Goal: Task Accomplishment & Management: Complete application form

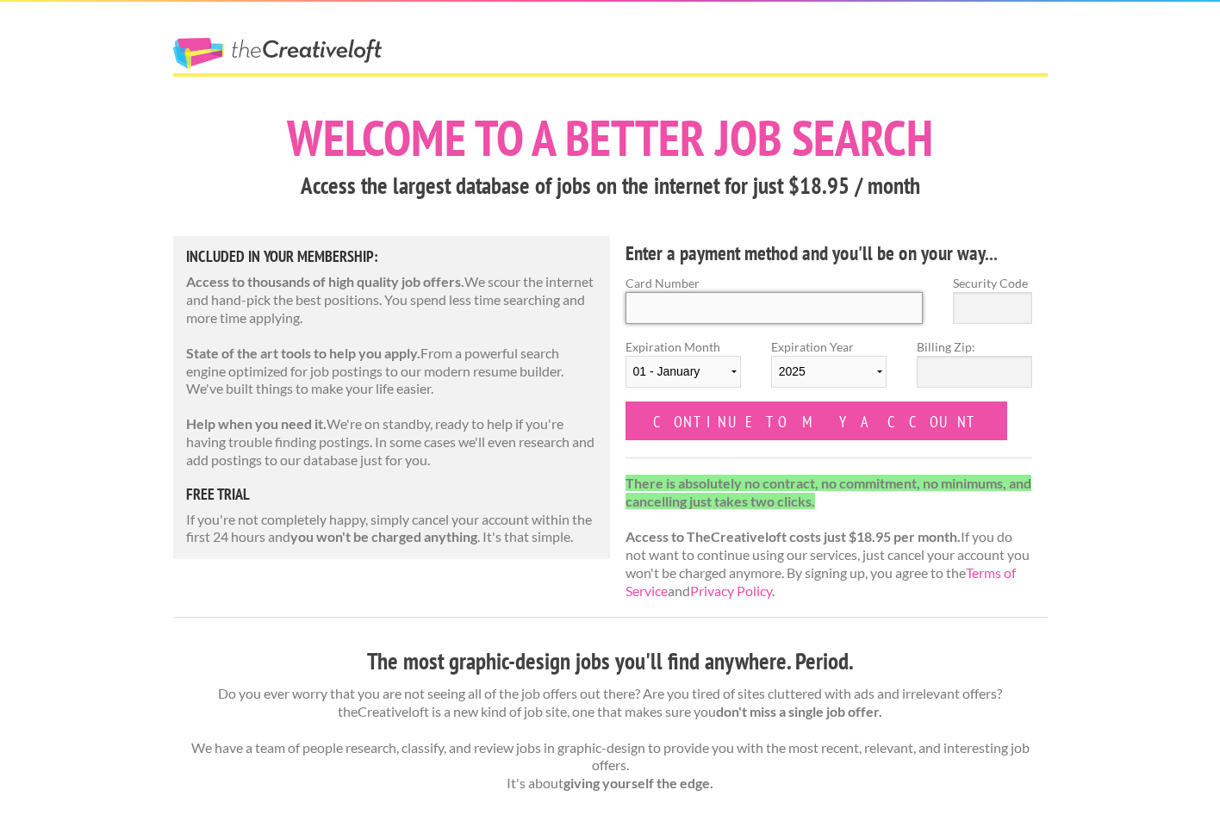
click at [680, 308] on input "Card Number" at bounding box center [774, 308] width 298 height 32
type input "[CREDIT_CARD_NUMBER]"
type input "445"
select select "07"
select select "2028"
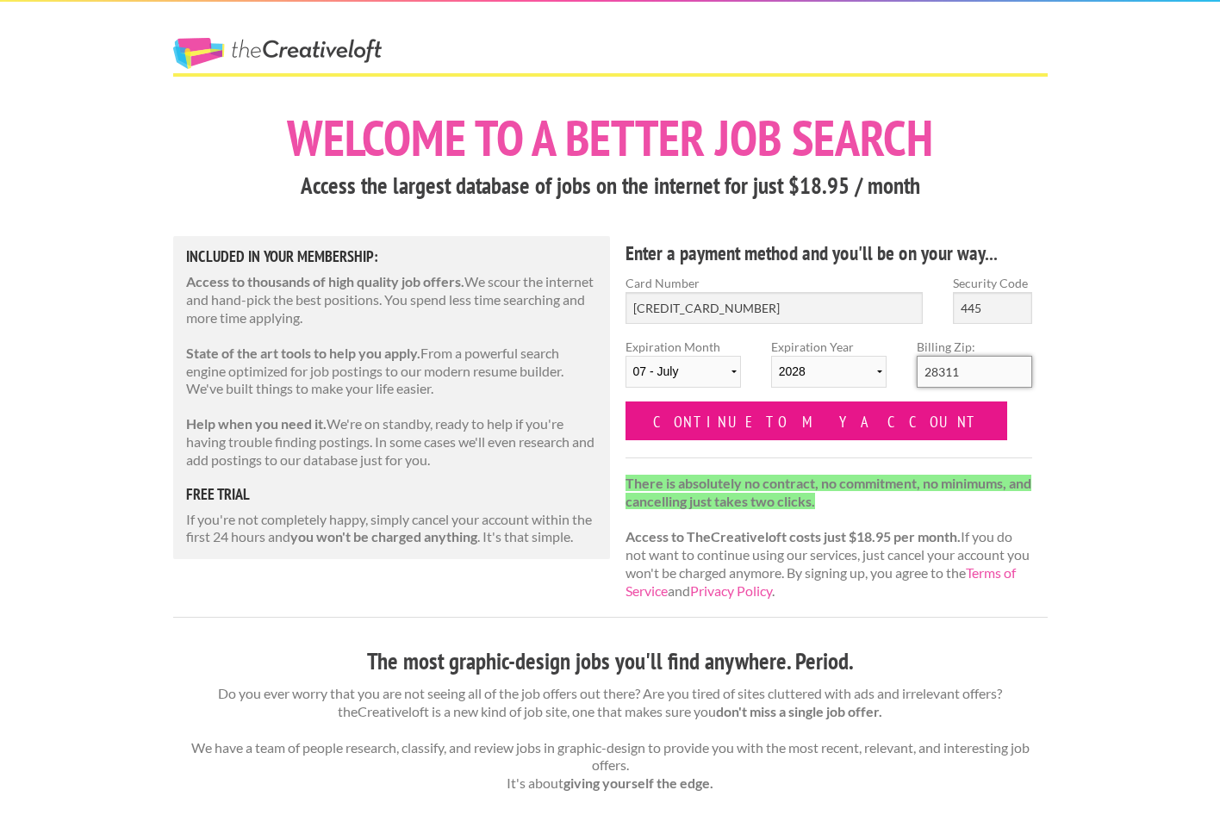
type input "28311"
click at [721, 423] on input "Continue to my account" at bounding box center [816, 420] width 382 height 39
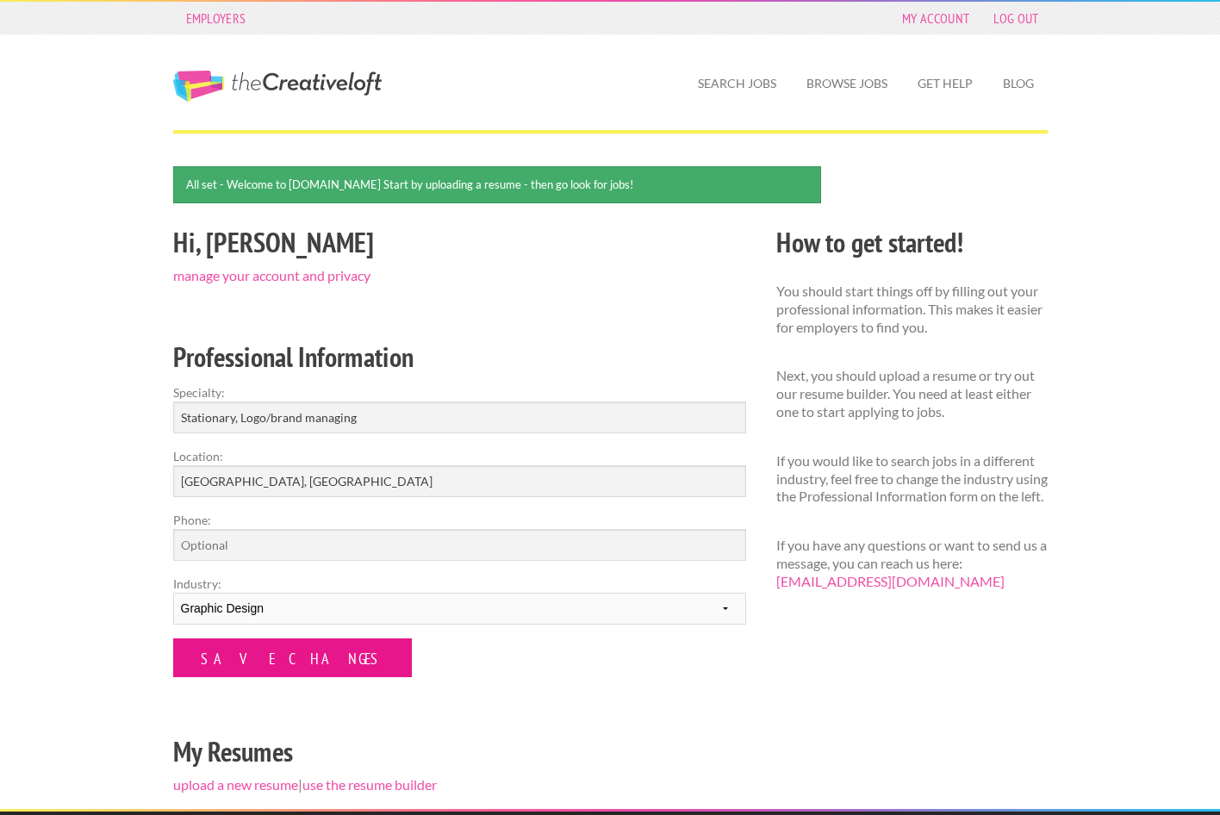
type input "Stationary, Logo/brand managing"
click at [245, 657] on input "Save Changes" at bounding box center [292, 657] width 239 height 39
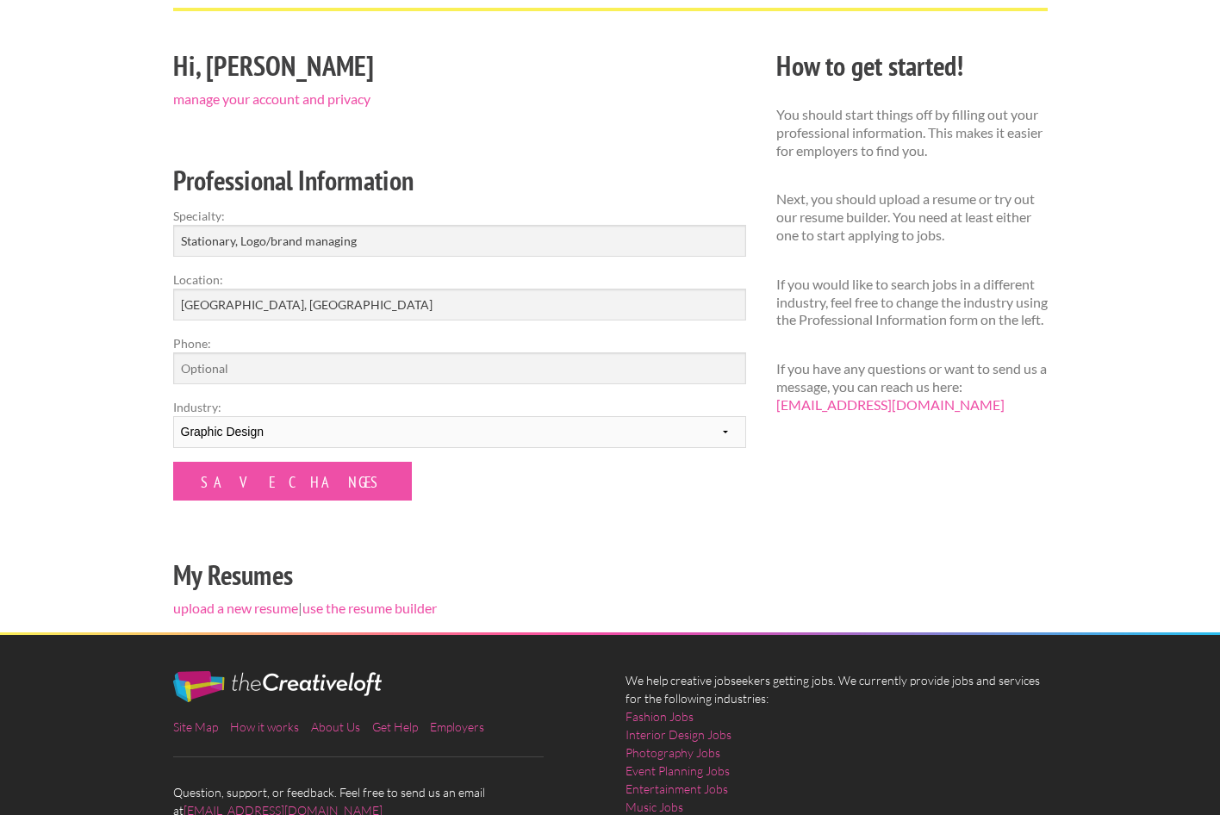
scroll to position [256, 0]
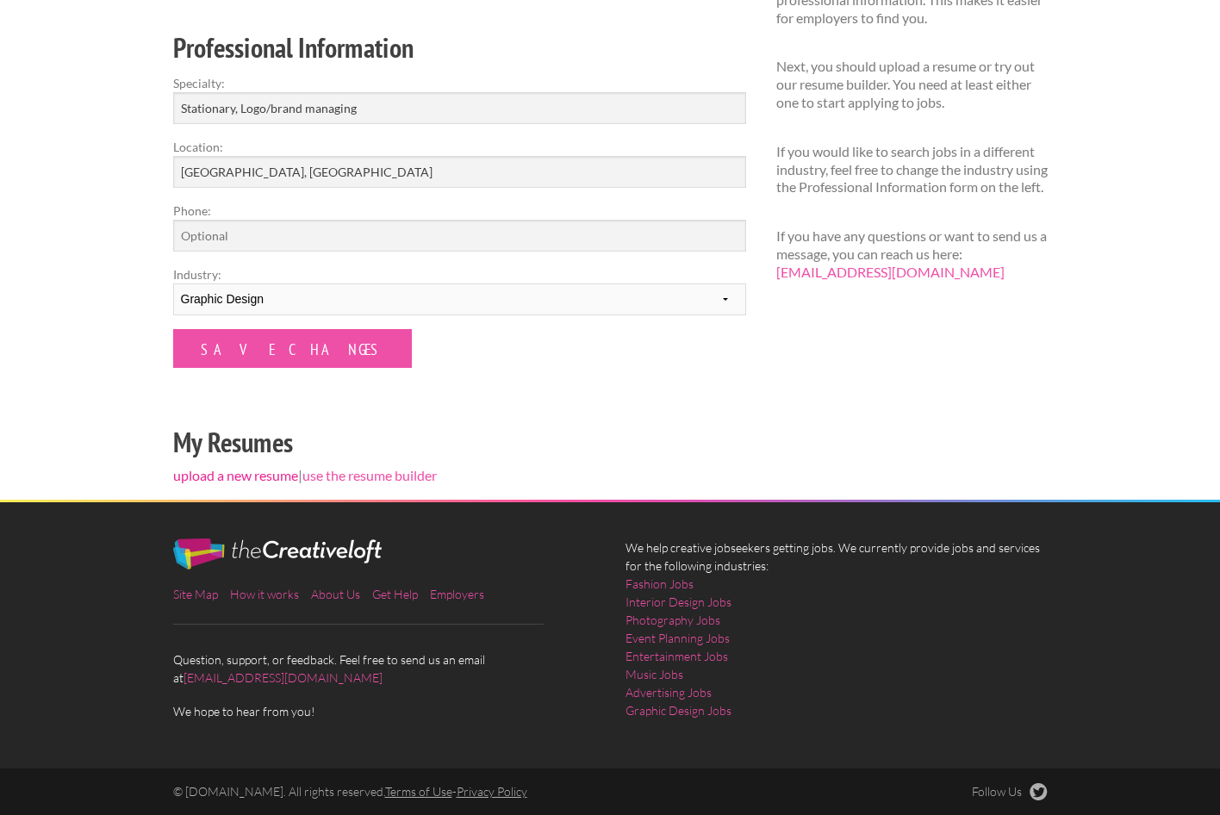
click at [201, 475] on link "upload a new resume" at bounding box center [235, 475] width 125 height 16
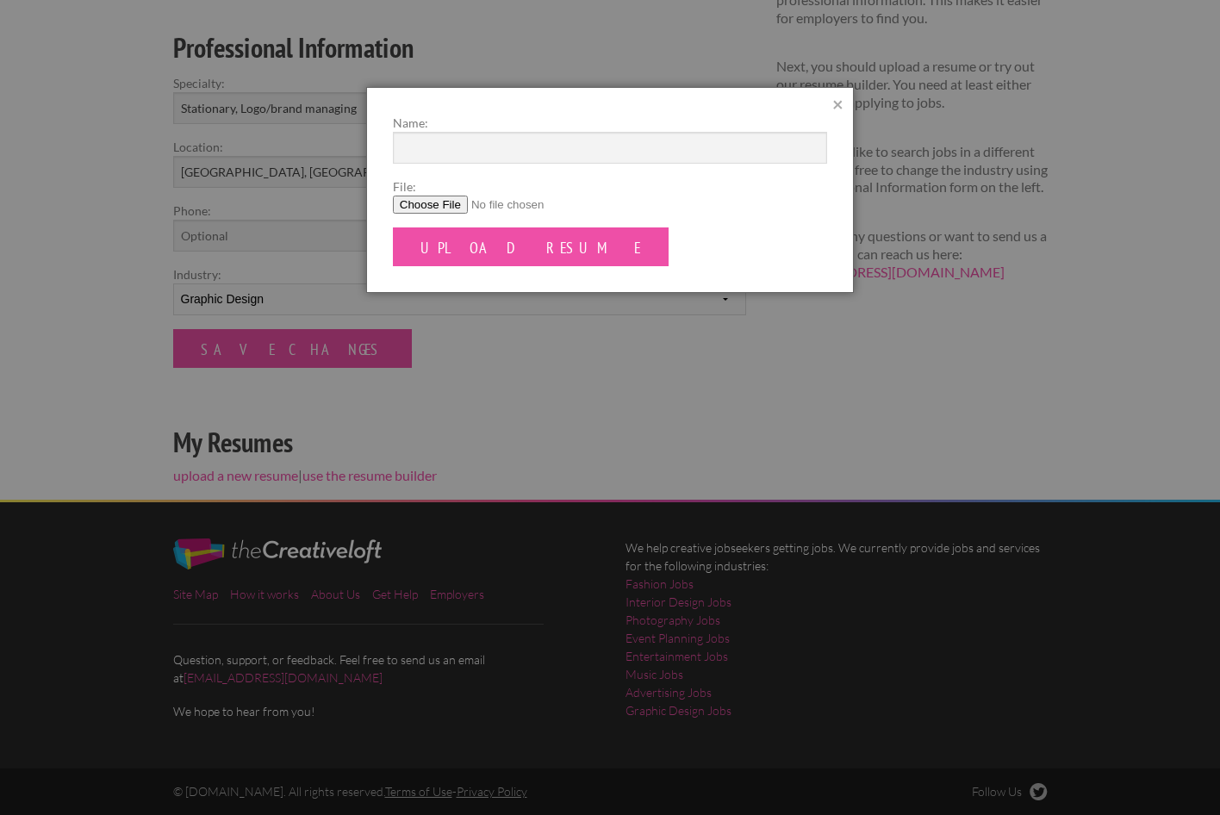
click at [427, 201] on input "File:" at bounding box center [610, 205] width 434 height 18
type input "C:\fakepath\Tamika_Stamp_Resume.pdf"
click at [465, 242] on input "Upload Resume" at bounding box center [531, 246] width 276 height 39
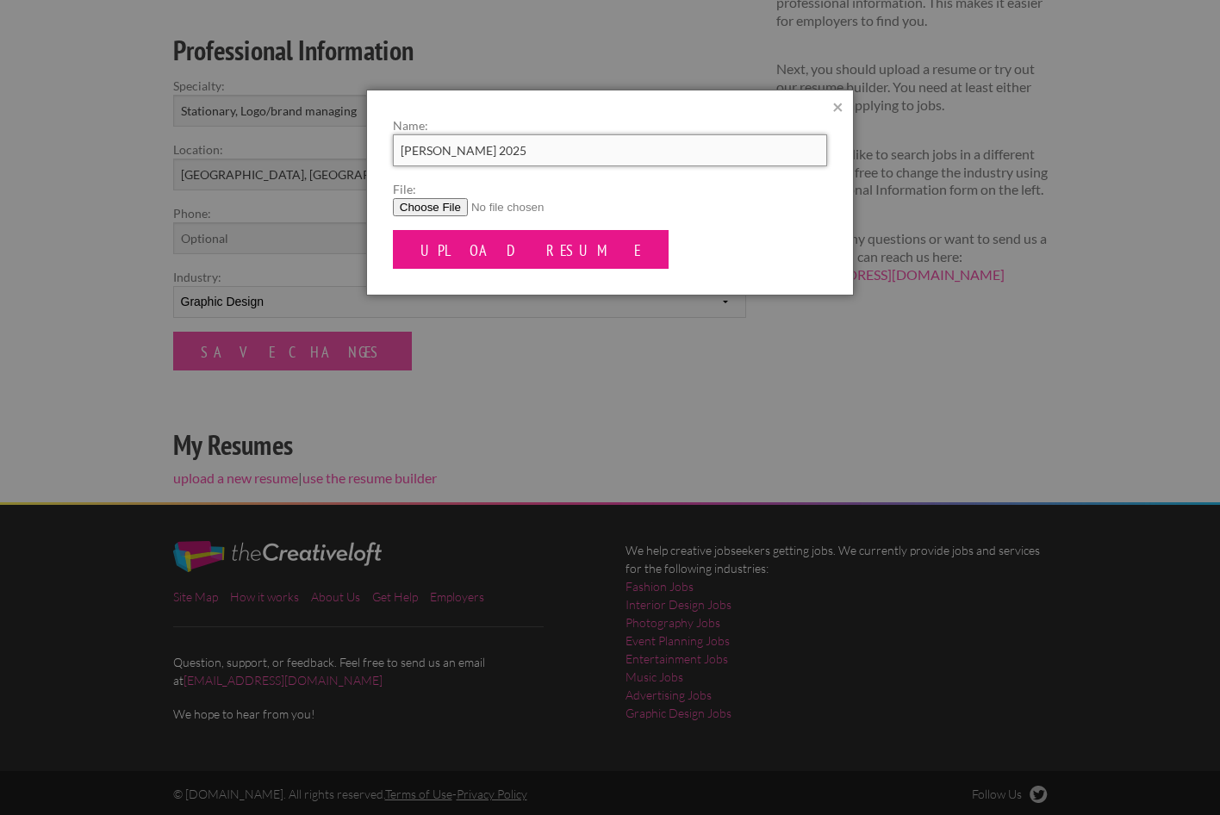
type input "Tamika Stamp_resume 2025"
click at [486, 247] on input "Upload Resume" at bounding box center [531, 249] width 276 height 39
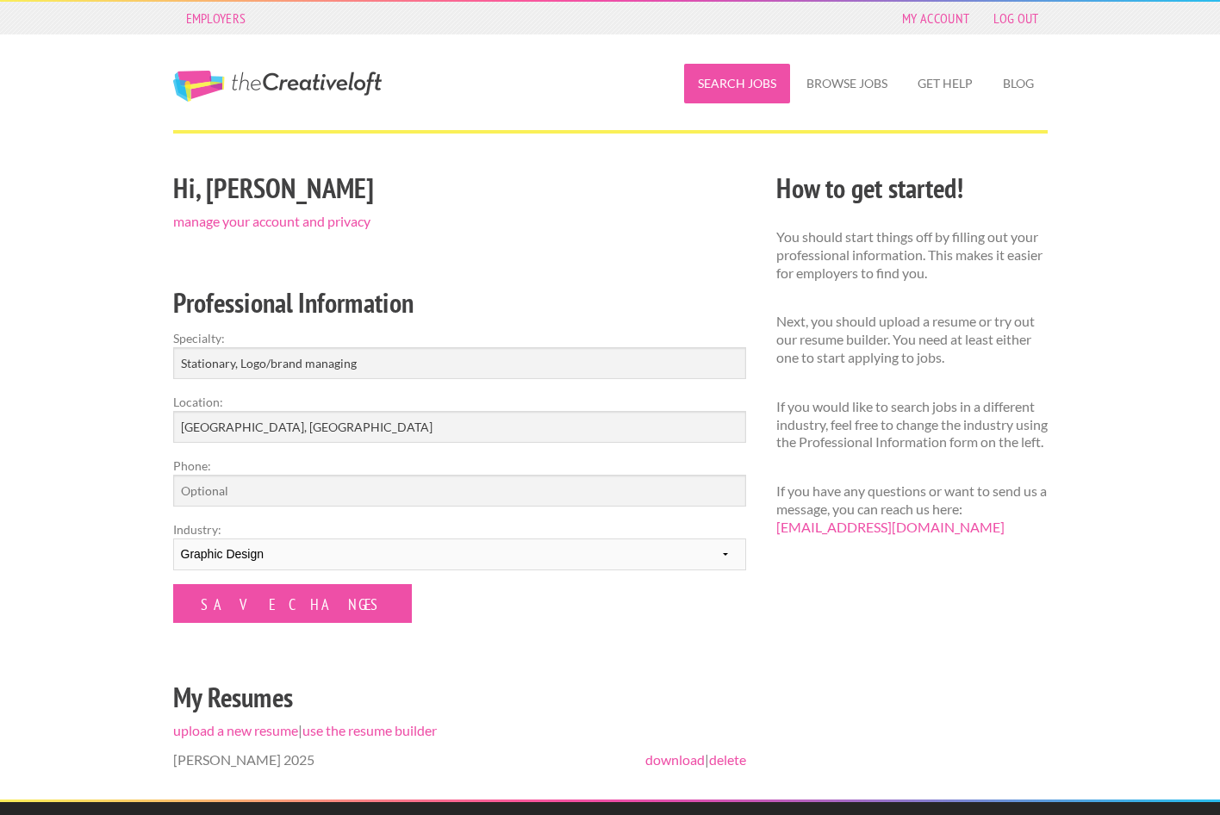
click at [755, 85] on link "Search Jobs" at bounding box center [737, 84] width 106 height 40
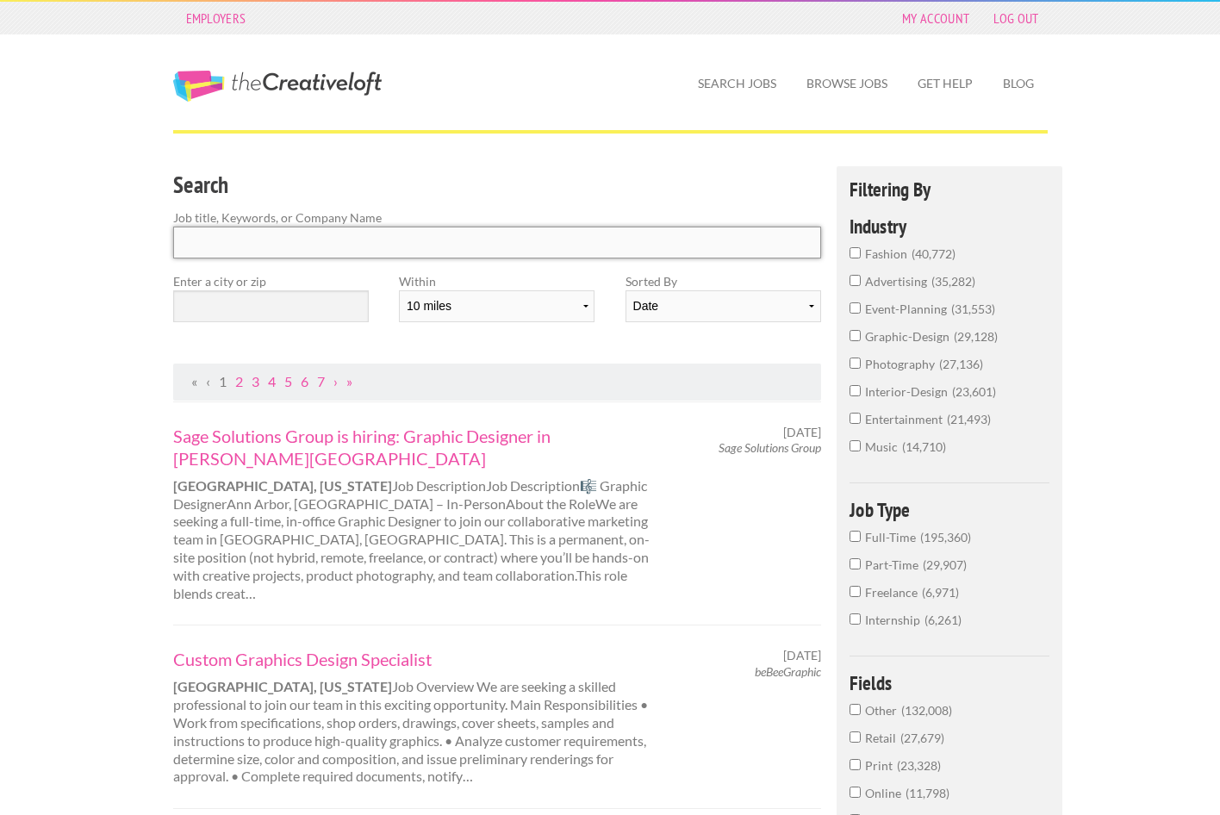
click at [409, 243] on input "Search" at bounding box center [497, 243] width 649 height 32
drag, startPoint x: 858, startPoint y: 550, endPoint x: 873, endPoint y: 564, distance: 20.1
click at [858, 542] on input "Full-Time 195,360" at bounding box center [854, 536] width 11 height 11
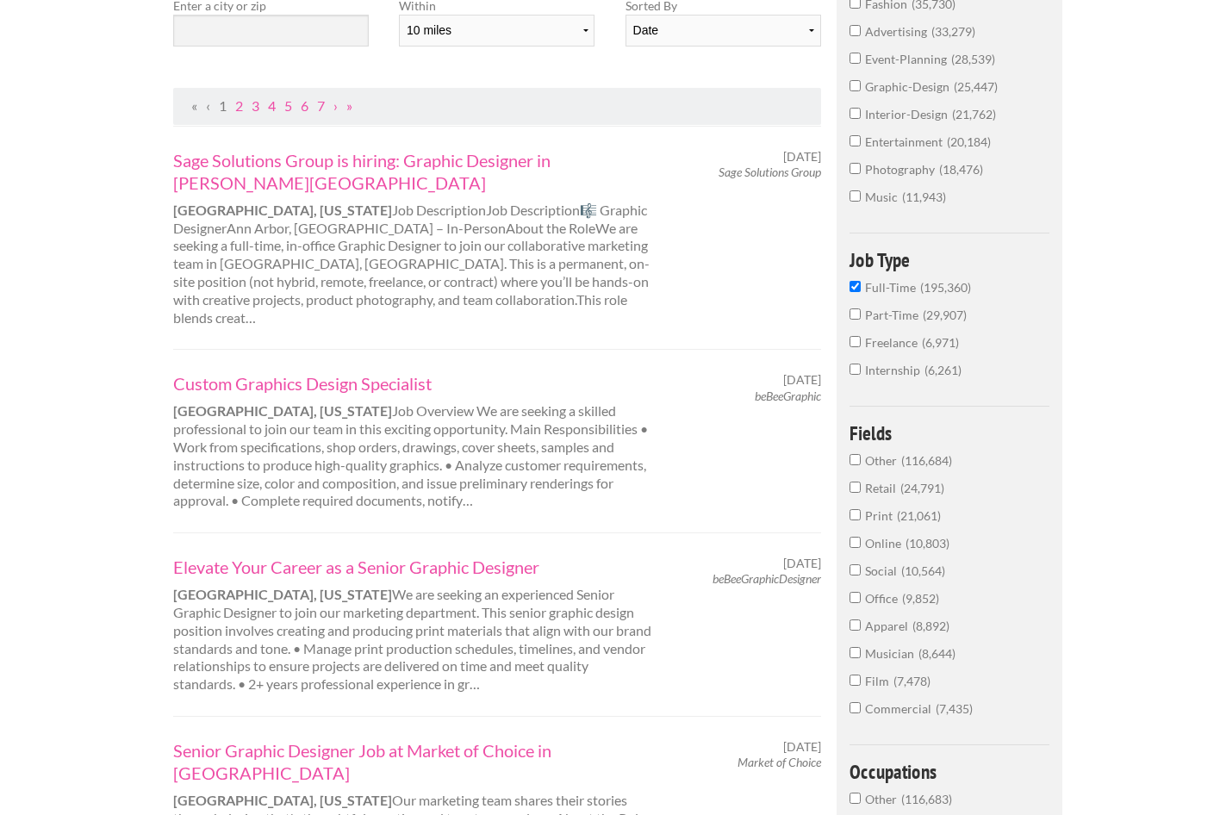
scroll to position [286, 0]
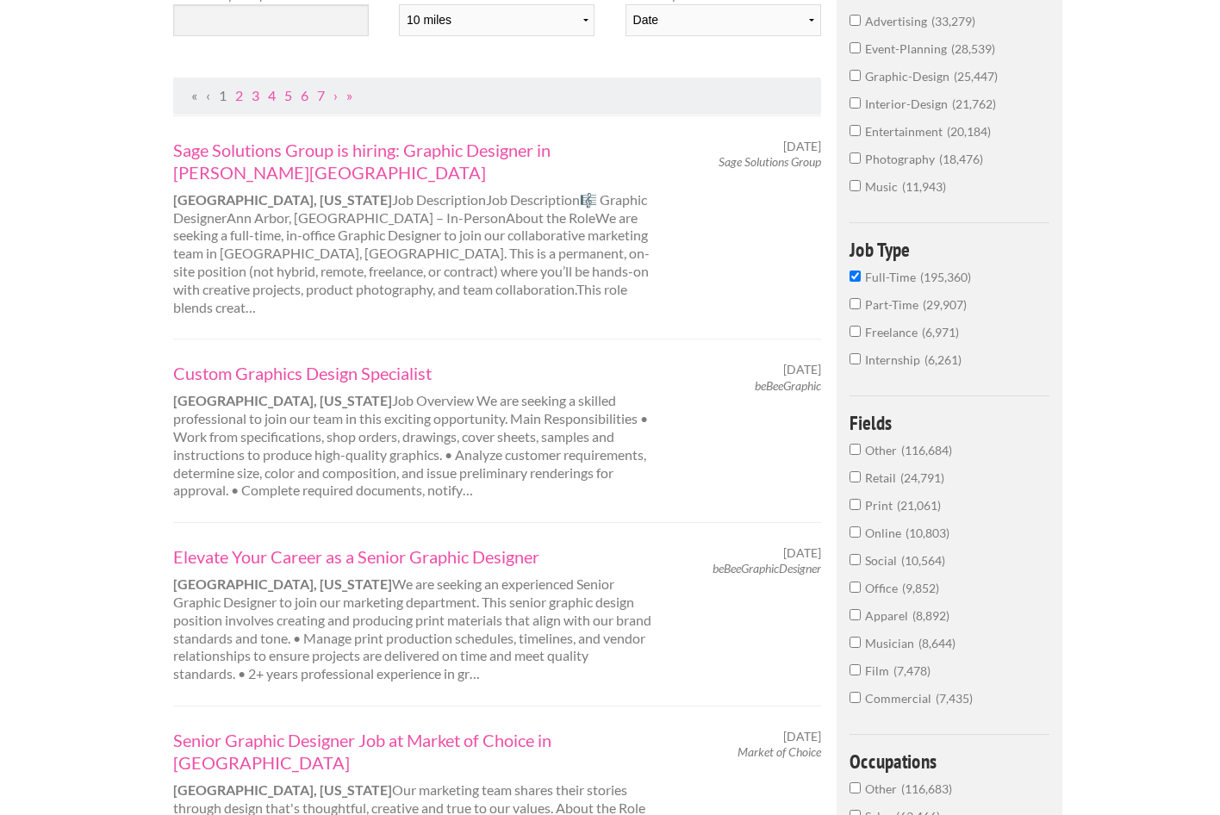
click at [854, 510] on input "Print 21,061" at bounding box center [854, 504] width 11 height 11
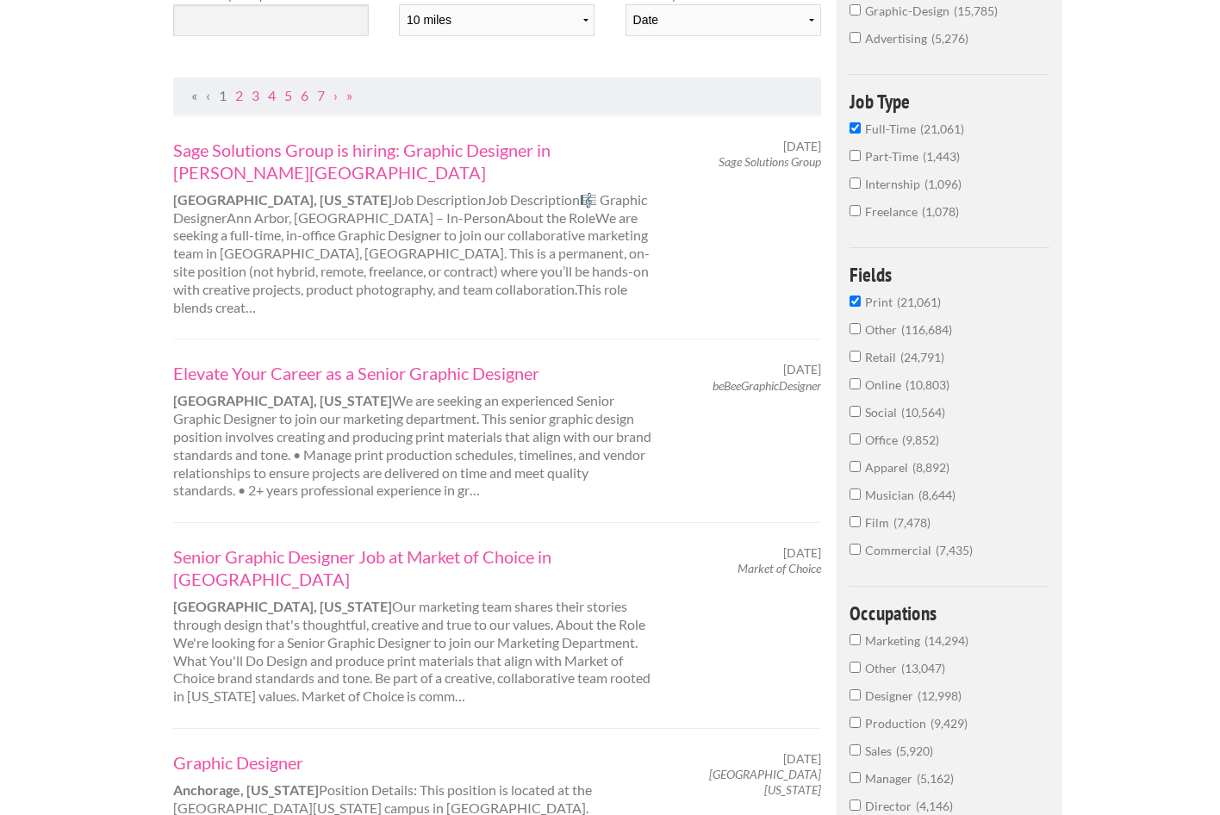
click at [851, 444] on input "Office 9,852" at bounding box center [854, 438] width 11 height 11
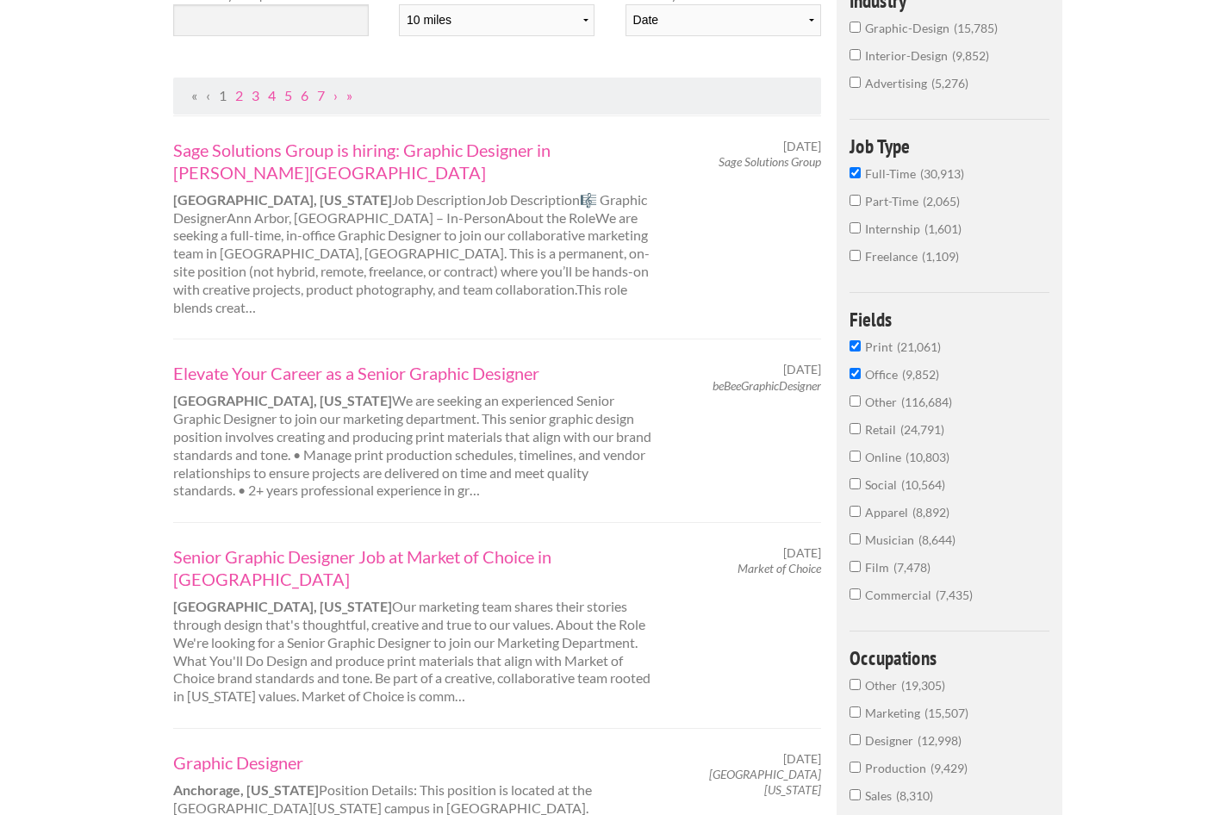
drag, startPoint x: 854, startPoint y: 475, endPoint x: 845, endPoint y: 474, distance: 9.5
click at [854, 462] on input "Online 10,803" at bounding box center [854, 455] width 11 height 11
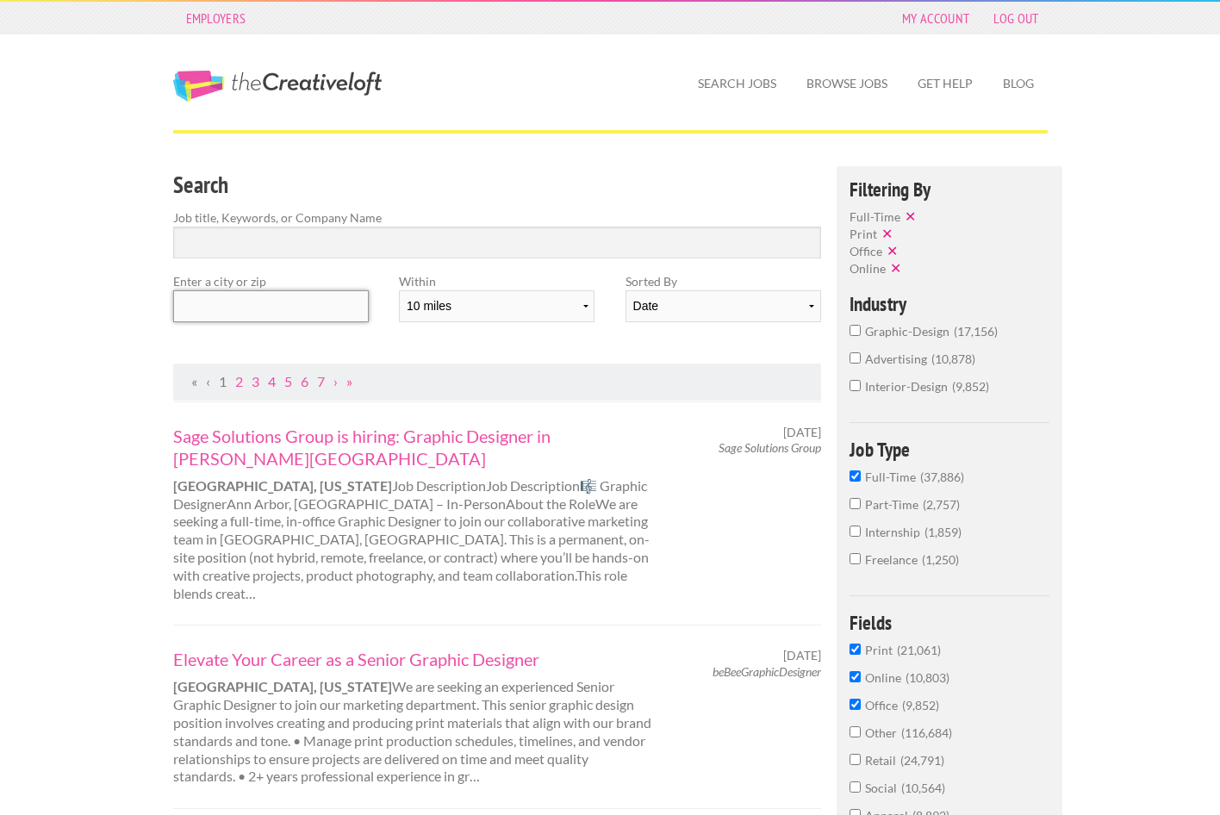
click at [296, 299] on input "text" at bounding box center [271, 306] width 196 height 32
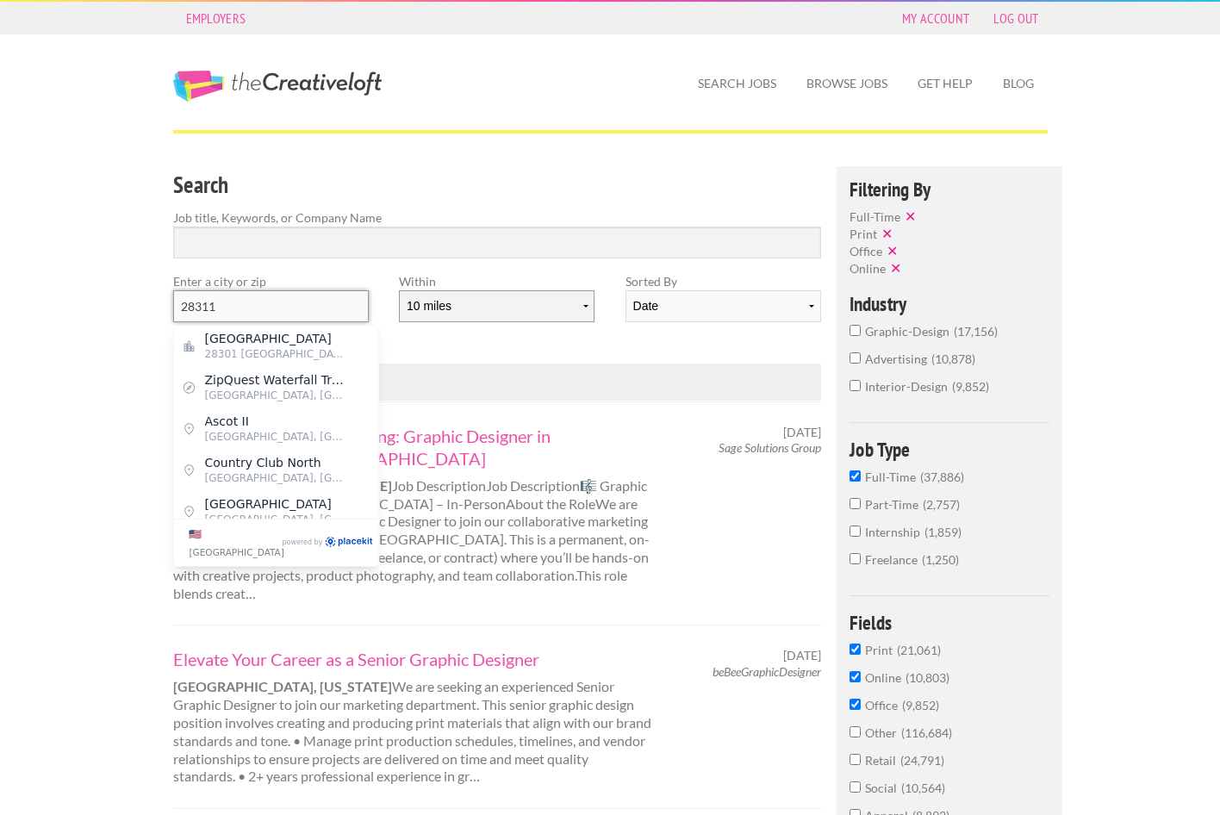
type input "28311"
select select "50"
click at [293, 346] on span "28301 United States of America" at bounding box center [275, 354] width 141 height 16
type input "Fayetteville"
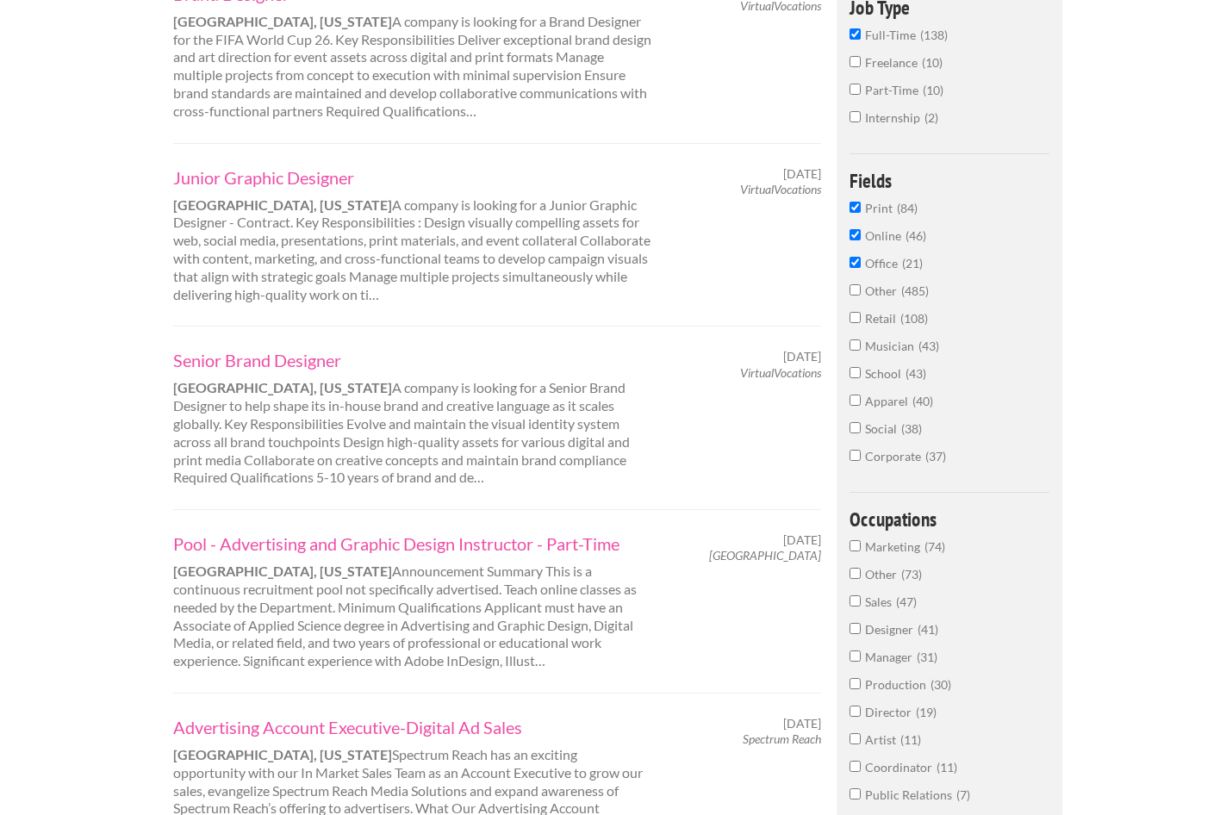
scroll to position [442, 0]
click at [291, 177] on link "Junior Graphic Designer" at bounding box center [412, 177] width 479 height 22
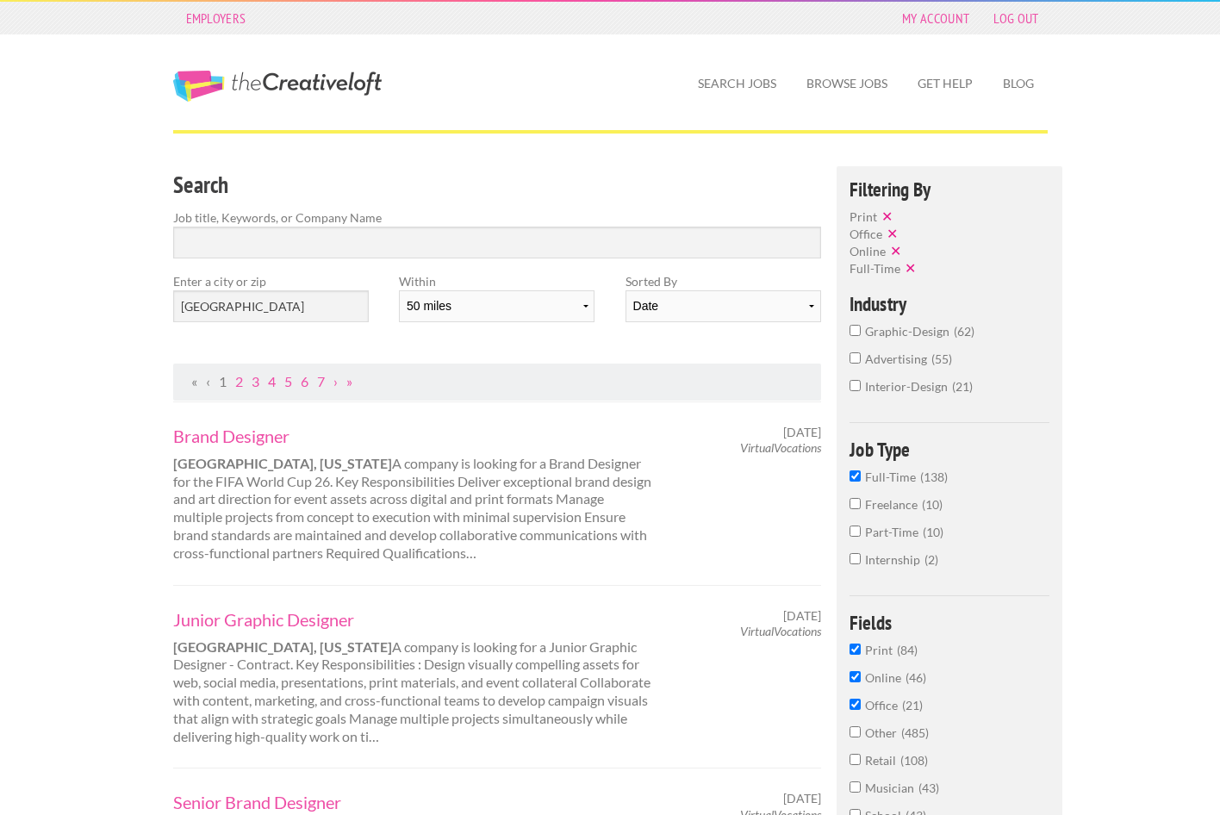
scroll to position [0, 0]
select select "20"
click at [197, 308] on input "Fayetteville" at bounding box center [271, 306] width 196 height 32
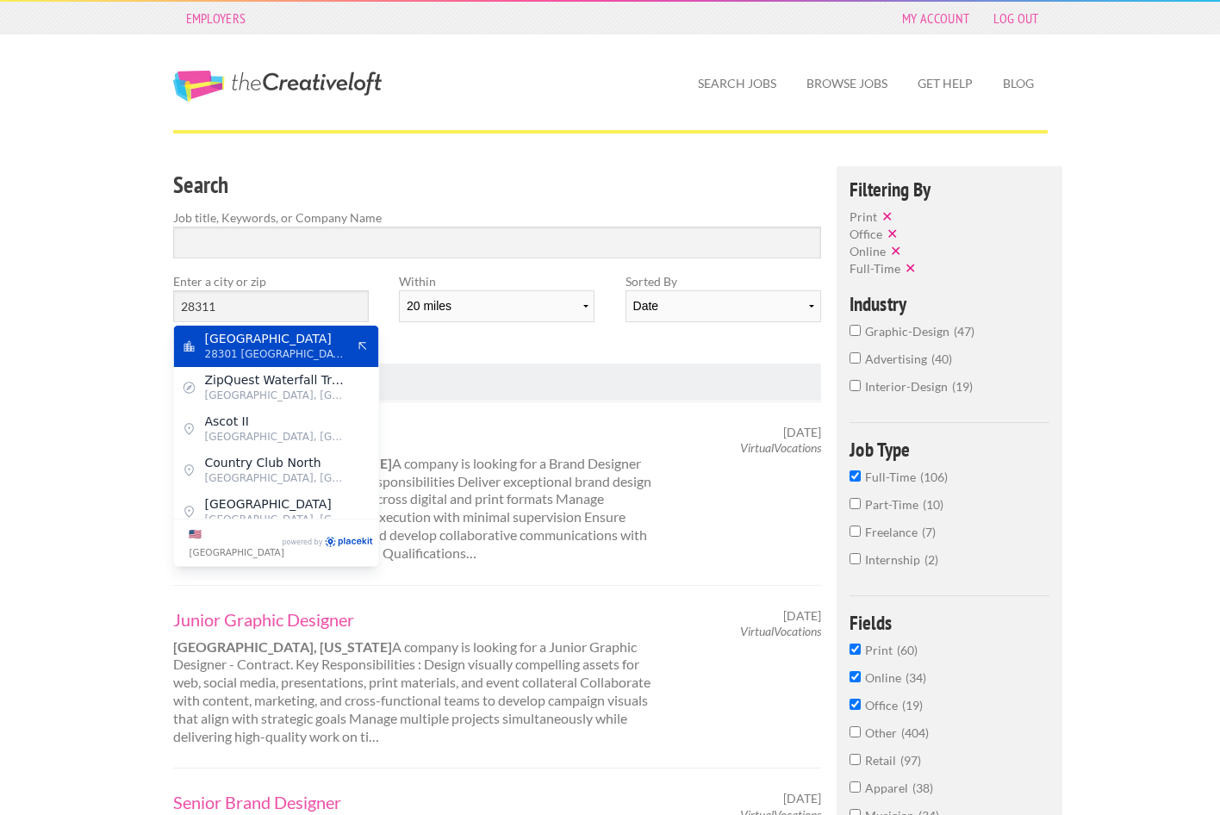
click at [244, 350] on span "28301 United States of America" at bounding box center [275, 354] width 141 height 16
type input "Fayetteville"
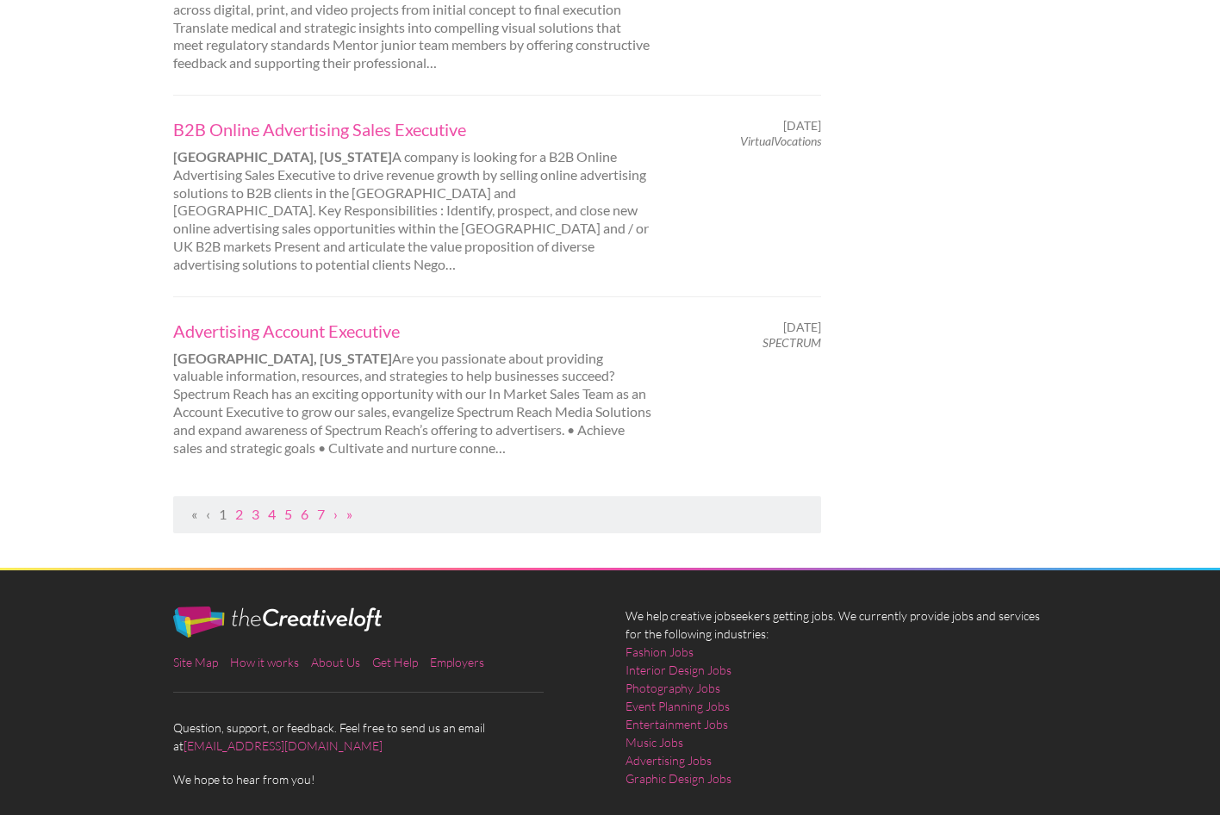
scroll to position [1796, 0]
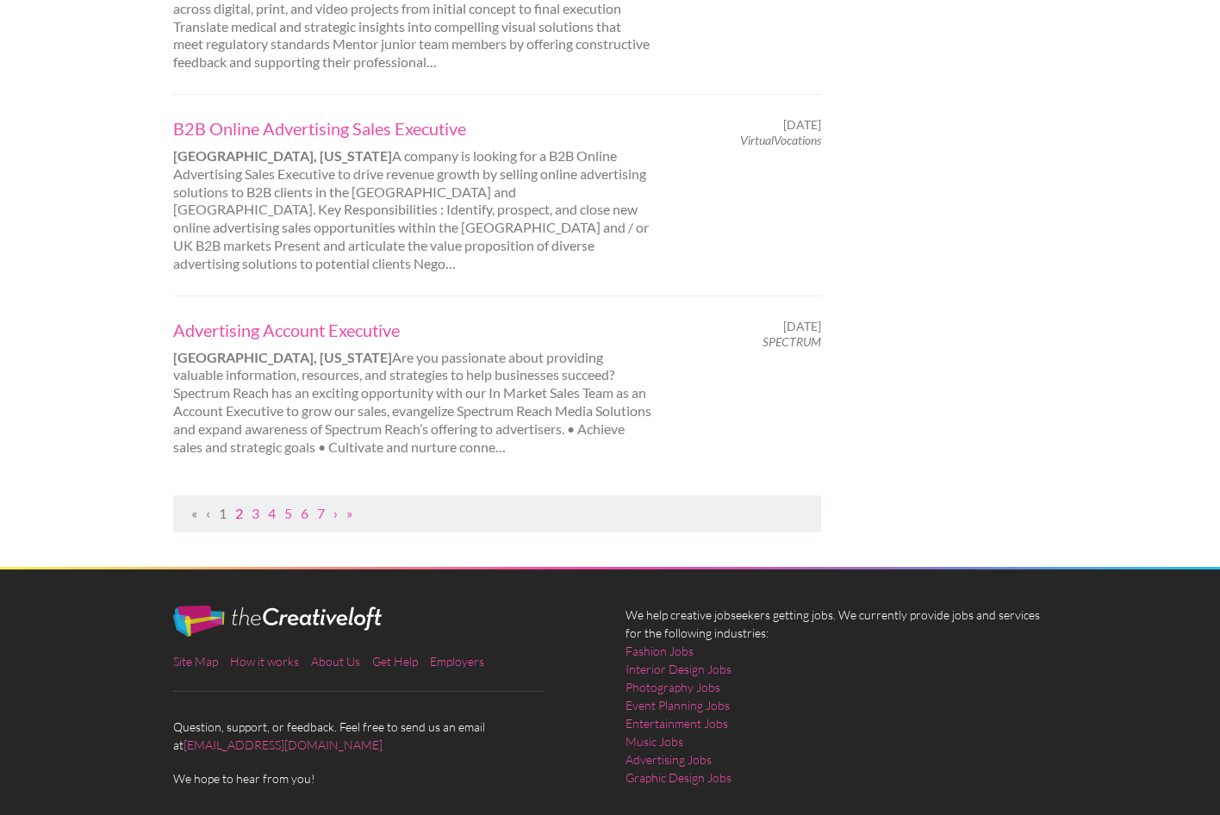
click at [235, 505] on link "2" at bounding box center [239, 513] width 8 height 16
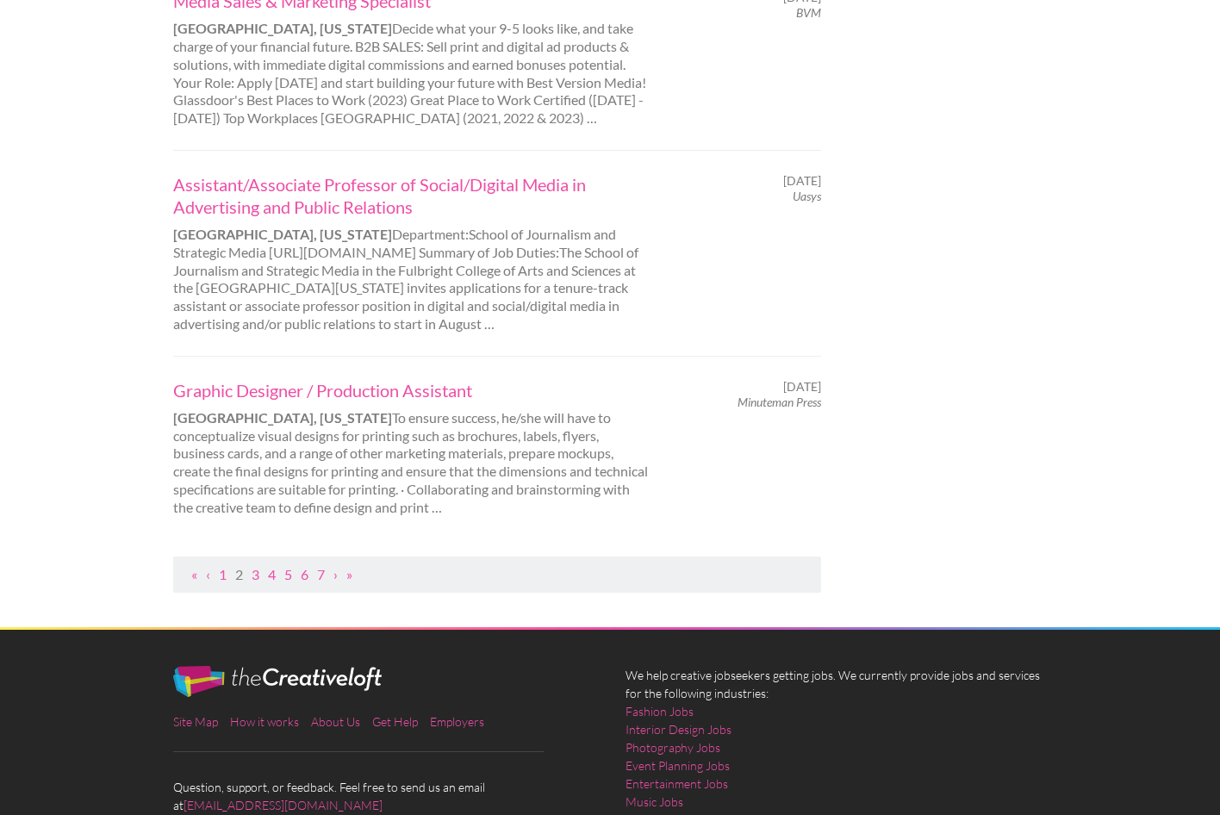
scroll to position [1747, 0]
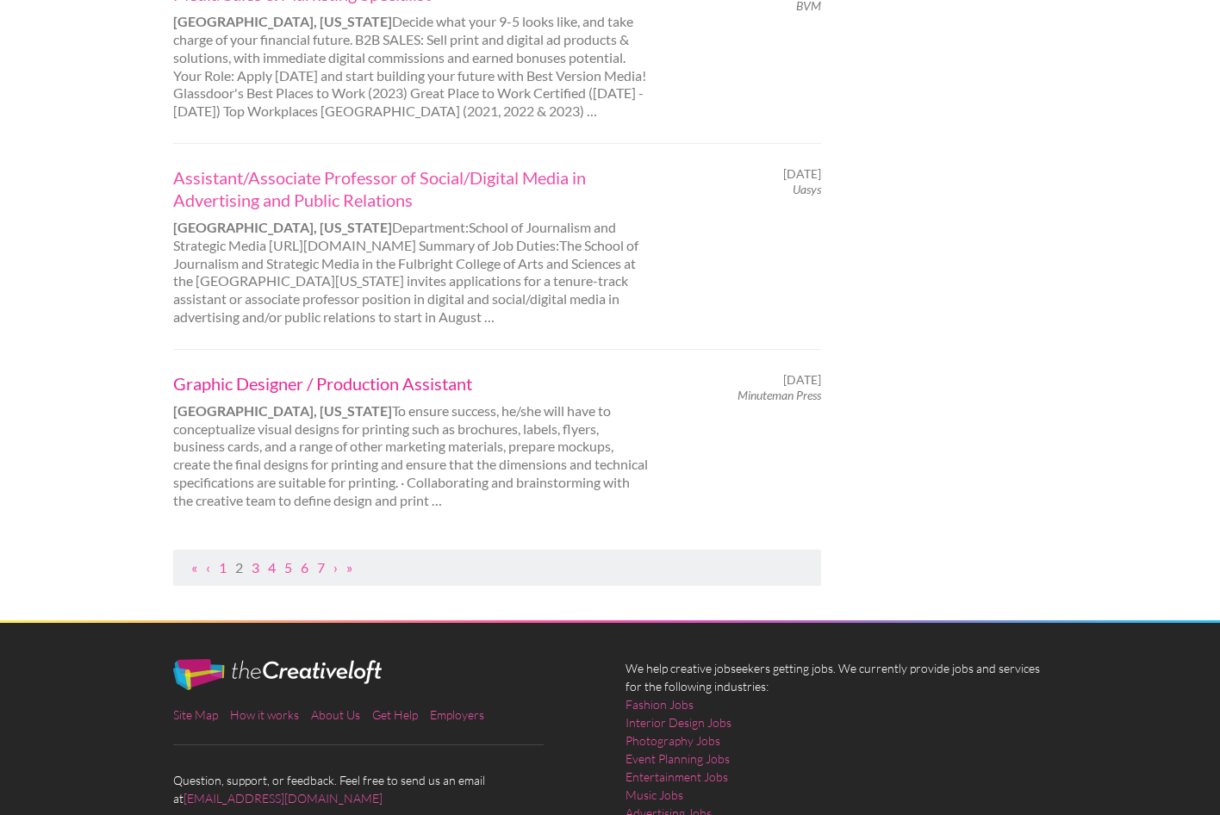
click at [228, 372] on link "Graphic Designer / Production Assistant" at bounding box center [412, 383] width 479 height 22
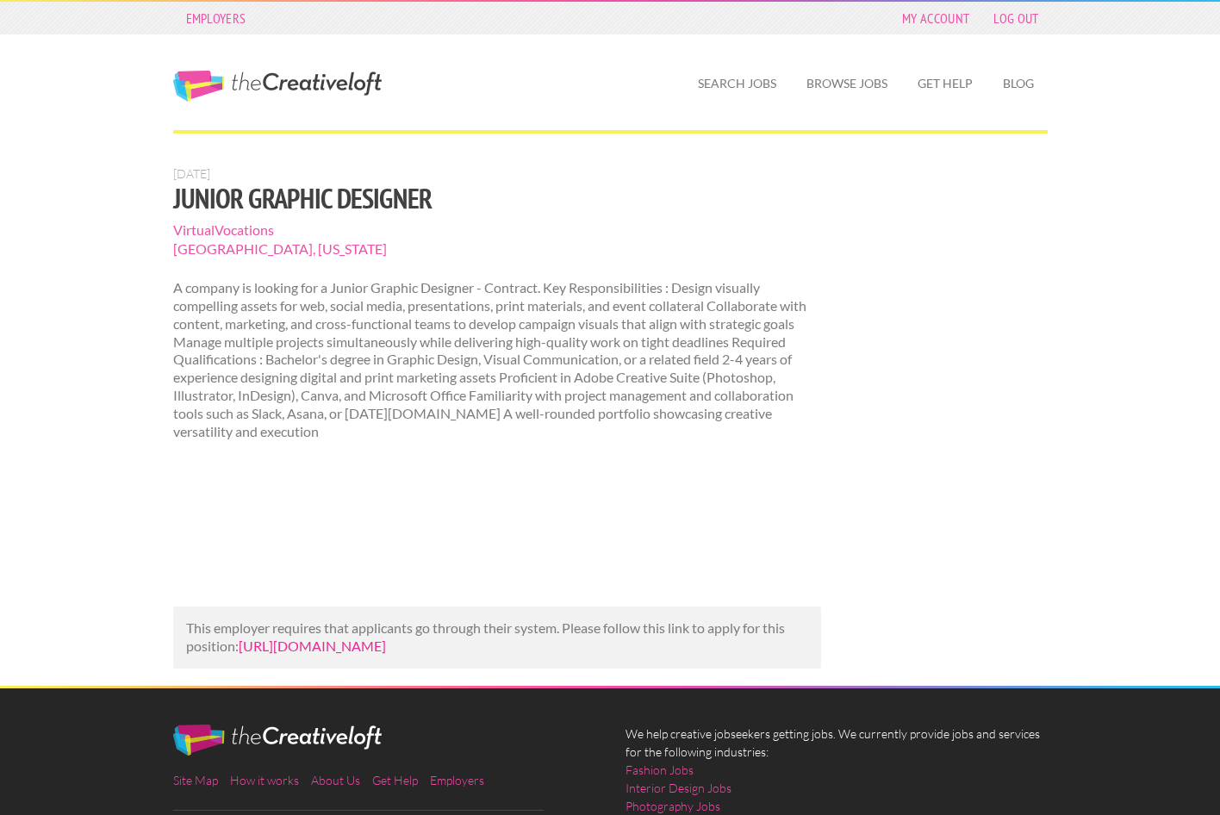
click at [337, 654] on link "[URL][DOMAIN_NAME]" at bounding box center [312, 645] width 147 height 16
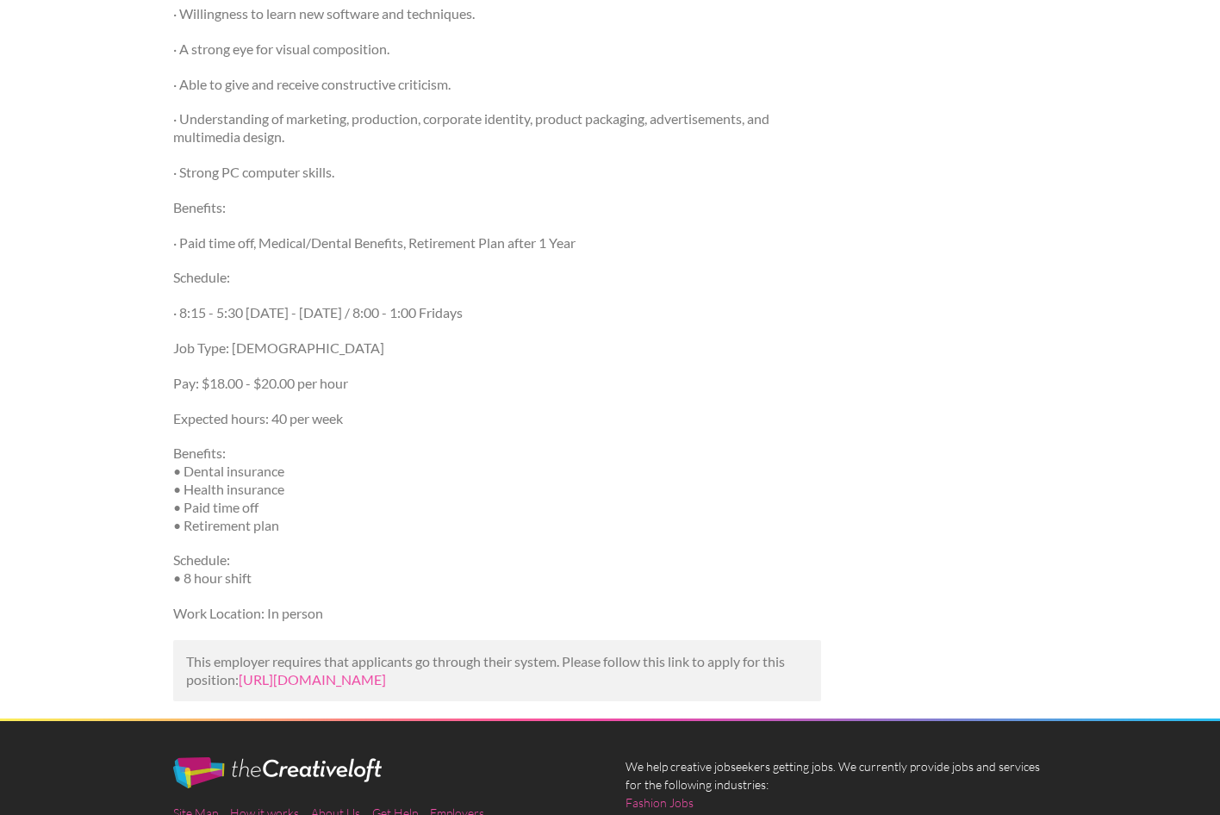
scroll to position [1385, 0]
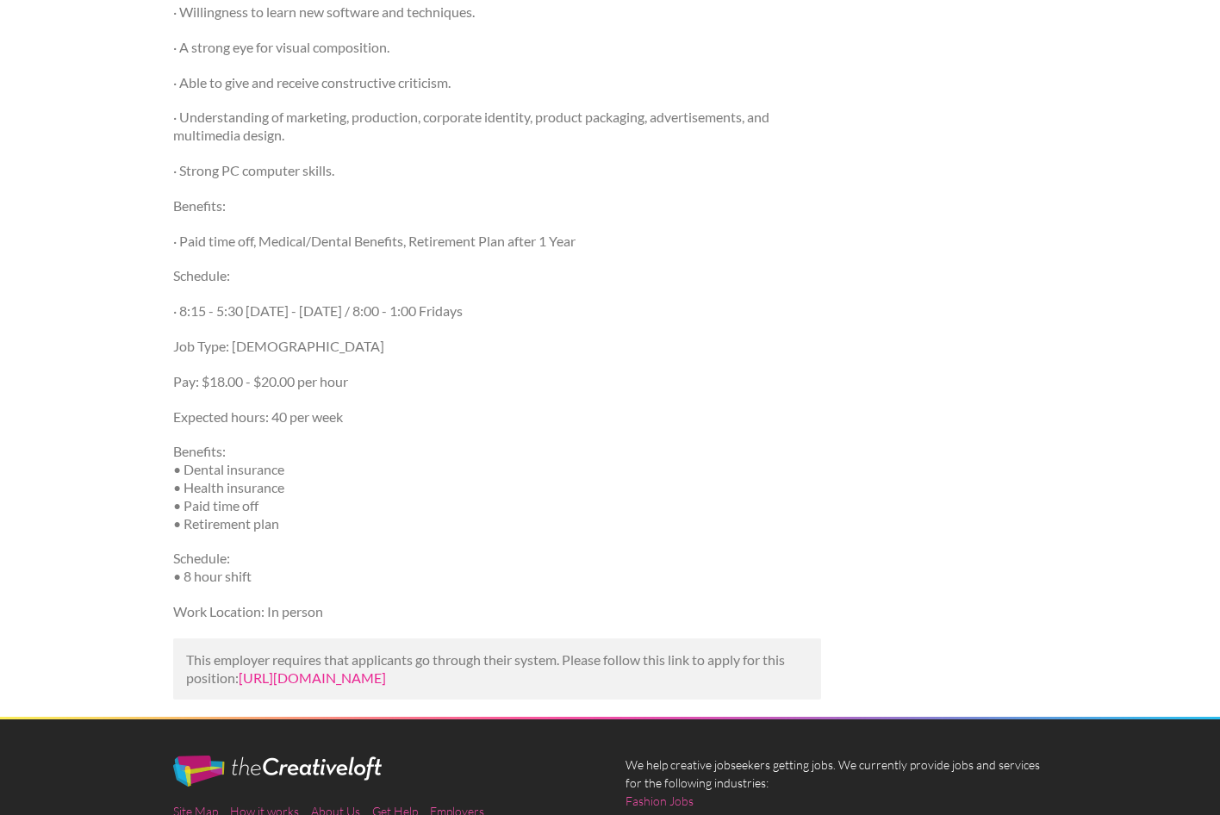
click at [278, 669] on link "[URL][DOMAIN_NAME]" at bounding box center [312, 677] width 147 height 16
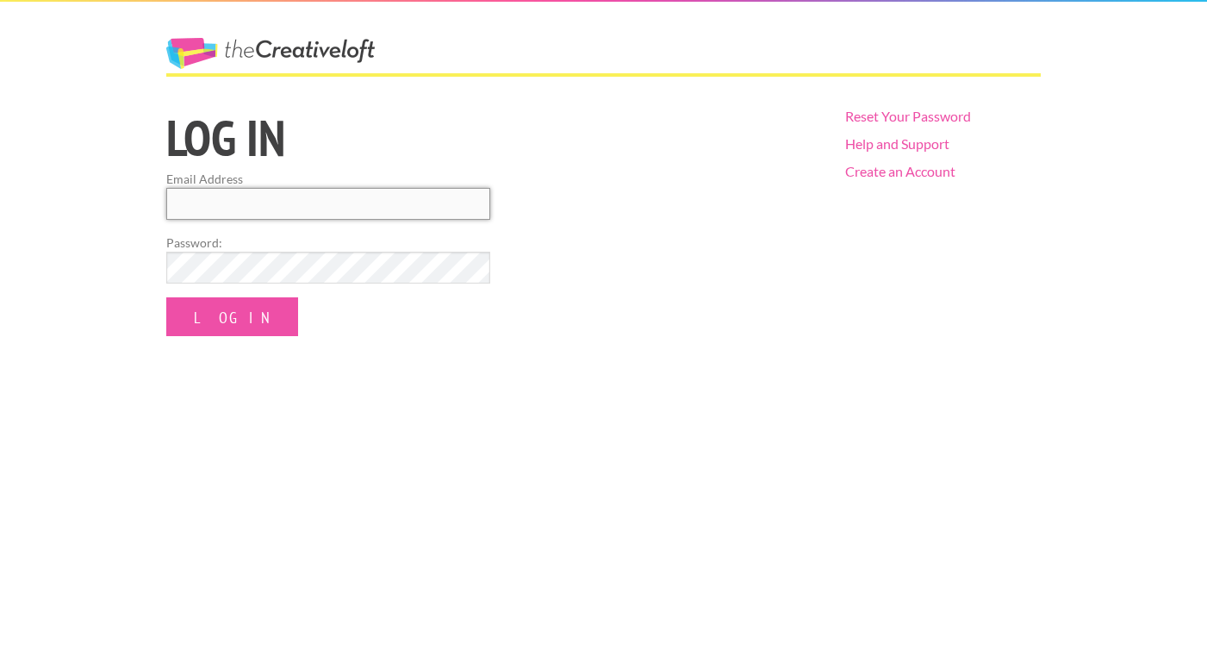
type input "[EMAIL_ADDRESS][DOMAIN_NAME]"
click at [213, 315] on input "Log In" at bounding box center [232, 316] width 132 height 39
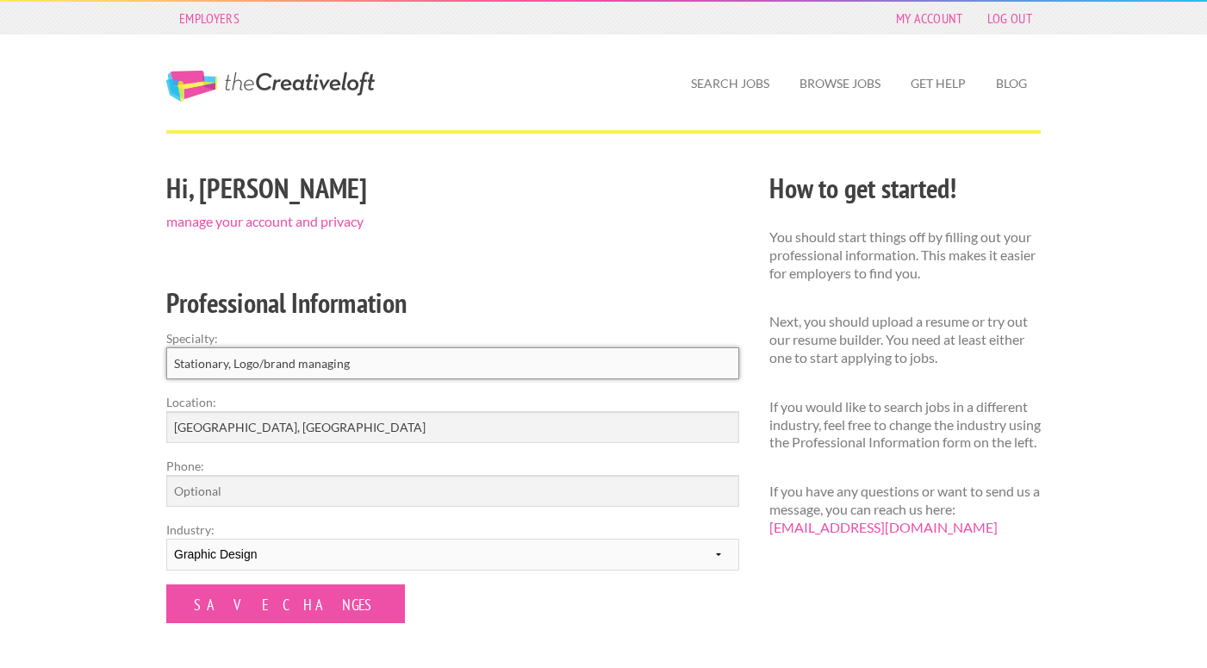
click at [225, 365] on input "Stationary, Logo/brand managing" at bounding box center [452, 363] width 573 height 32
drag, startPoint x: 281, startPoint y: 362, endPoint x: 233, endPoint y: 358, distance: 47.5
click at [233, 358] on input "Stationary creations: Business cards, postcards, letterhead, notecards, posters…" at bounding box center [452, 363] width 573 height 32
drag, startPoint x: 618, startPoint y: 364, endPoint x: 539, endPoint y: 358, distance: 78.6
click at [539, 358] on input "Stationary printed p: Business cards, postcards, letterhead, notecards, posters…" at bounding box center [452, 363] width 573 height 32
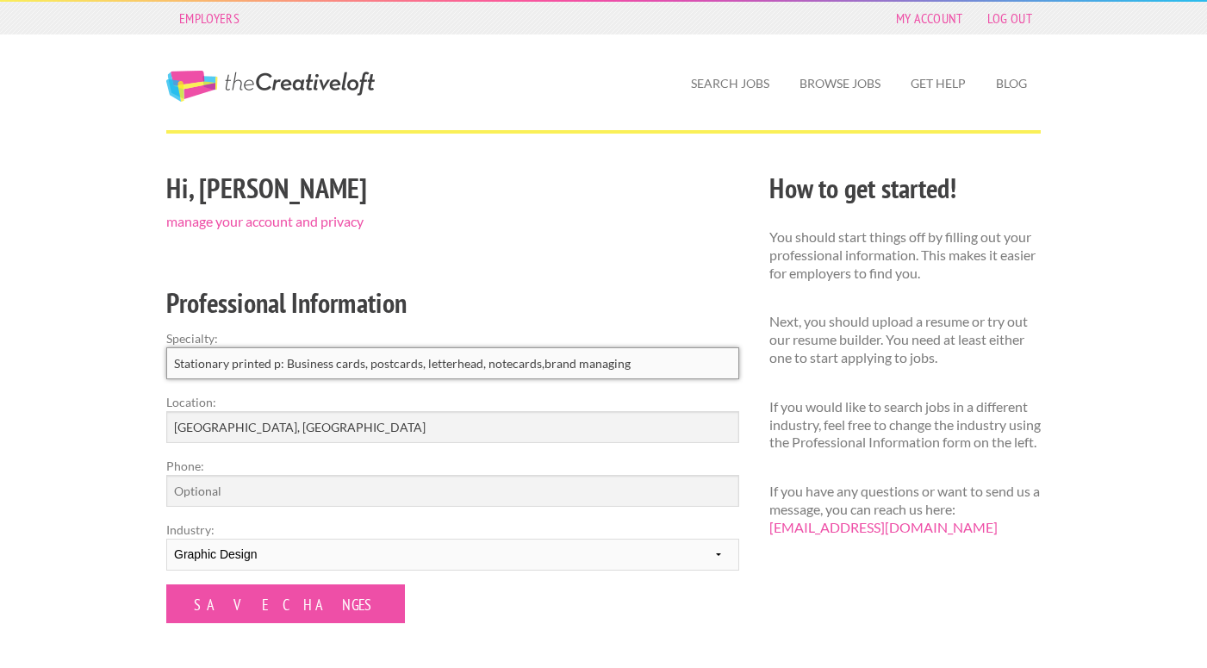
drag, startPoint x: 234, startPoint y: 361, endPoint x: 158, endPoint y: 352, distance: 76.3
click at [158, 352] on div "Hi, Tamika manage your account and privacy Professional Information Specialty: …" at bounding box center [453, 482] width 603 height 633
click at [221, 360] on input "Printed p: Business cards, postcards, letterhead, notecards,brand managing" at bounding box center [452, 363] width 573 height 32
click at [525, 364] on input "Printed product designs: Business cards, postcards, letterhead, notecards,brand…" at bounding box center [452, 363] width 573 height 32
click at [559, 364] on input "Printed product designs: Business cards, postcards, letterhead, notecards,brand…" at bounding box center [452, 363] width 573 height 32
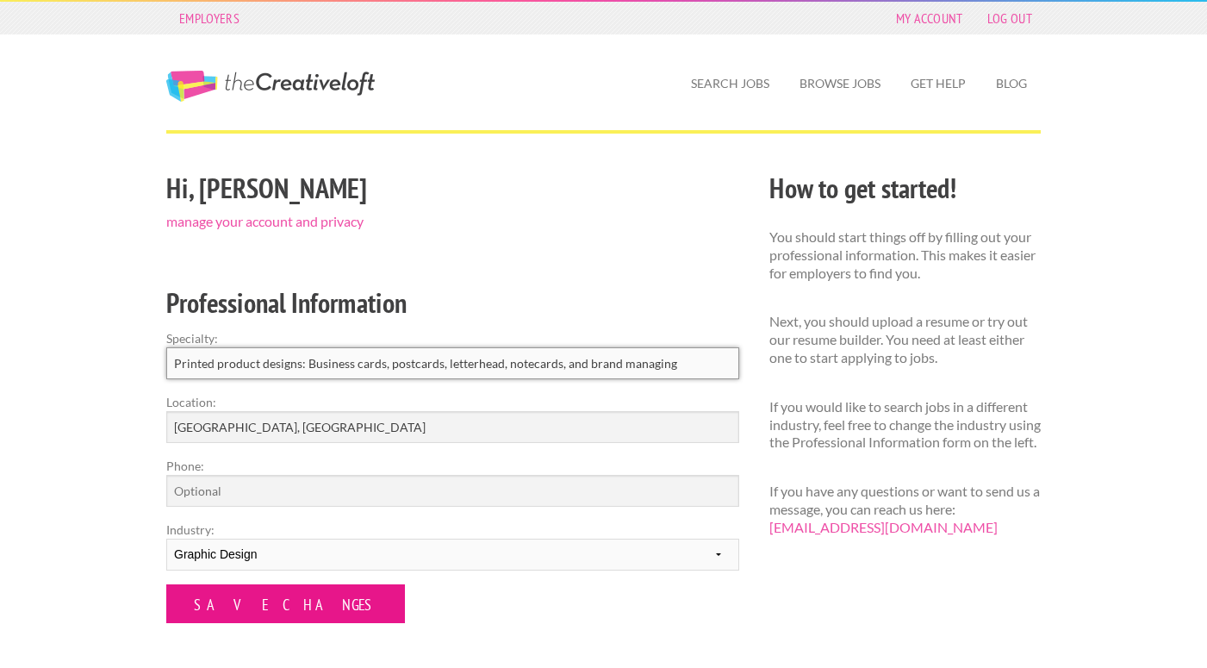
type input "Printed product designs: Business cards, postcards, letterhead, notecards, and …"
click at [256, 607] on input "Save Changes" at bounding box center [285, 603] width 239 height 39
